Goal: Navigation & Orientation: Find specific page/section

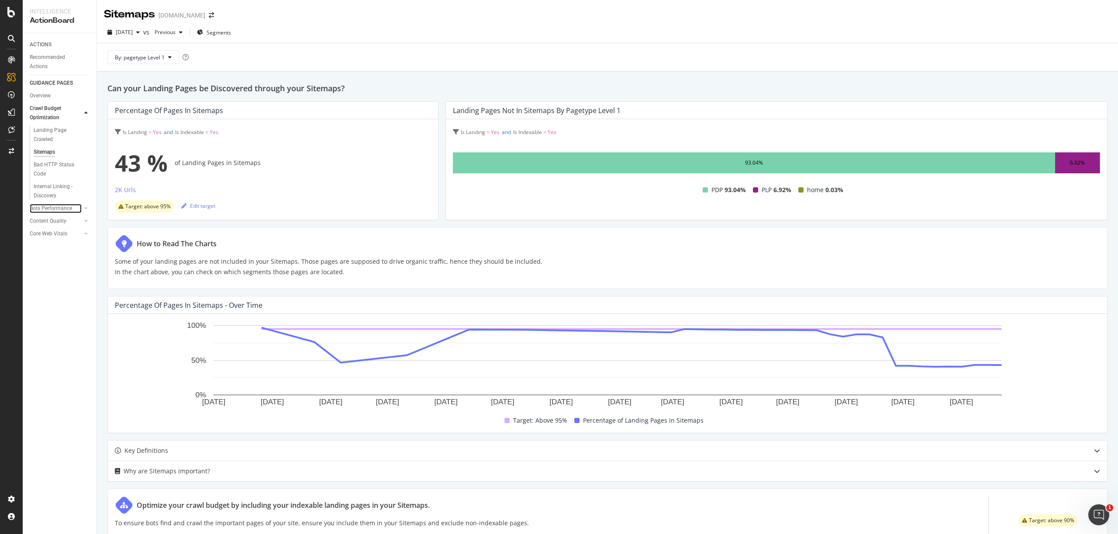
click at [71, 207] on div "Bots Performance" at bounding box center [51, 208] width 42 height 9
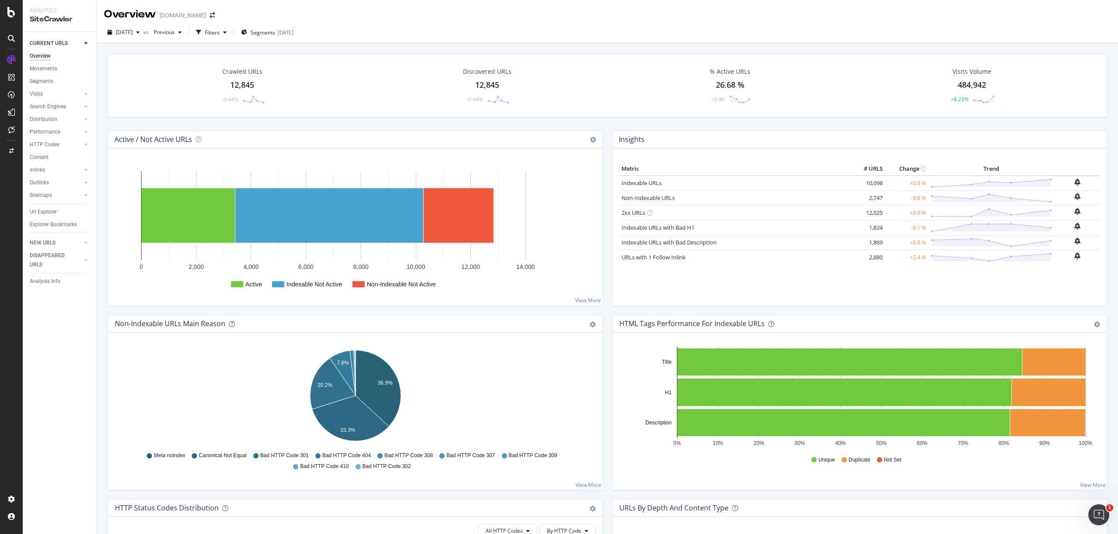
drag, startPoint x: 43, startPoint y: 212, endPoint x: 4, endPoint y: 86, distance: 132.4
click at [43, 212] on div "Url Explorer" at bounding box center [43, 212] width 27 height 9
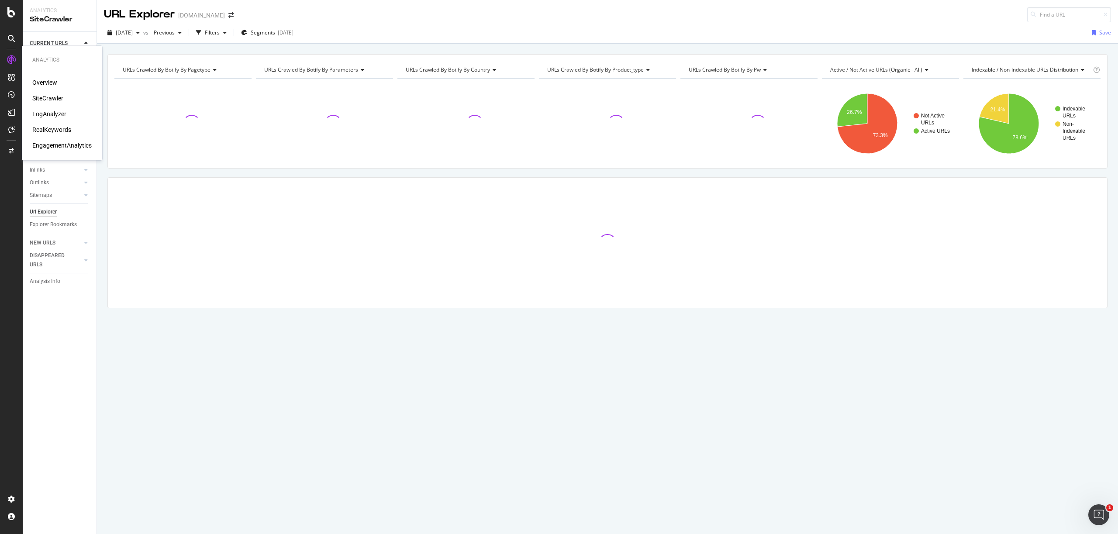
click at [60, 113] on div "LogAnalyzer" at bounding box center [49, 114] width 34 height 9
